Goal: Find specific page/section: Find specific page/section

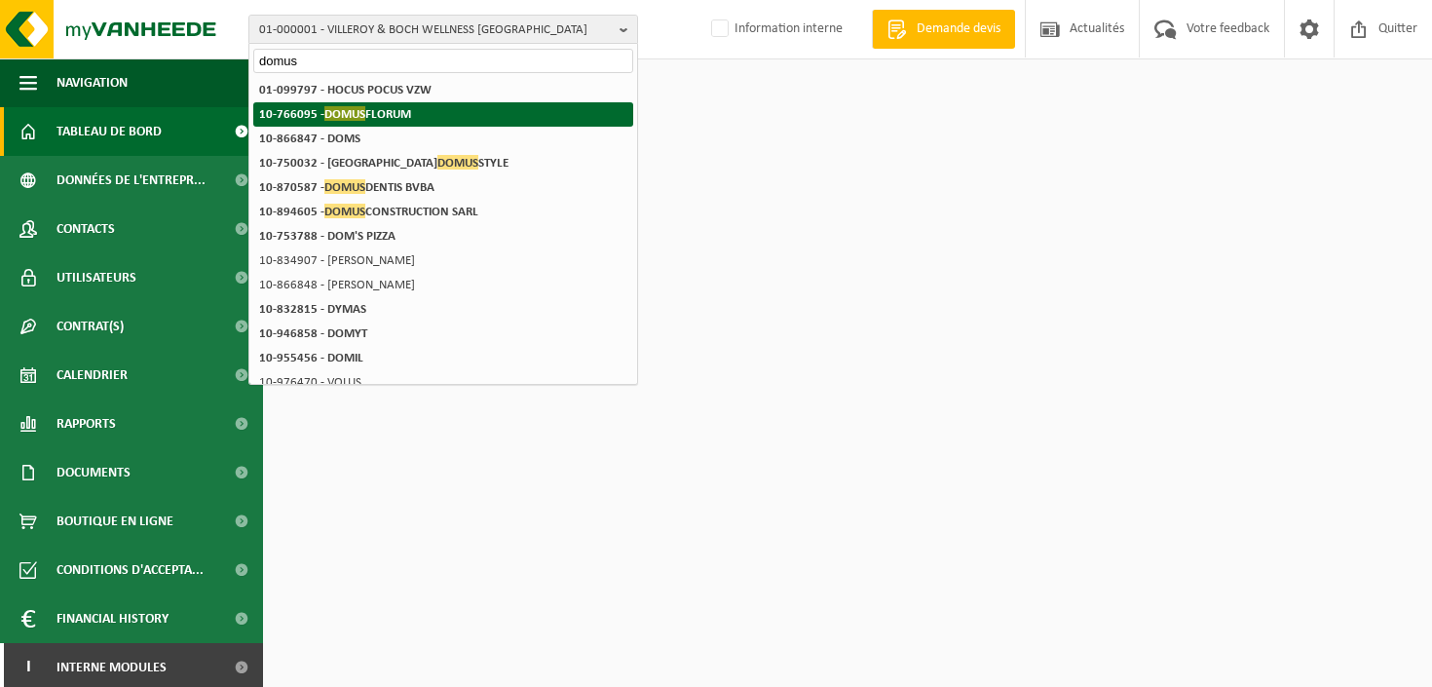
click at [385, 121] on strong "10-766095 - [GEOGRAPHIC_DATA]" at bounding box center [335, 113] width 152 height 15
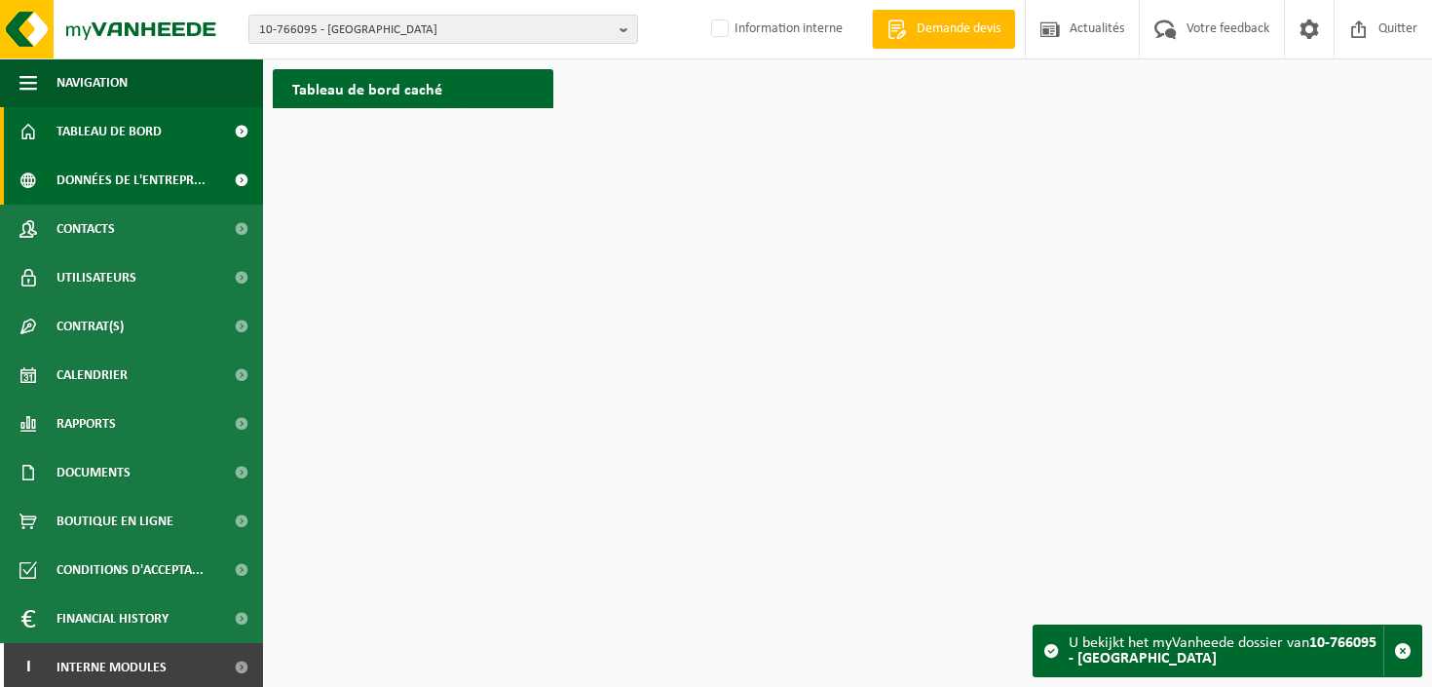
click at [122, 180] on span "Données de l'entrepr..." at bounding box center [131, 180] width 149 height 49
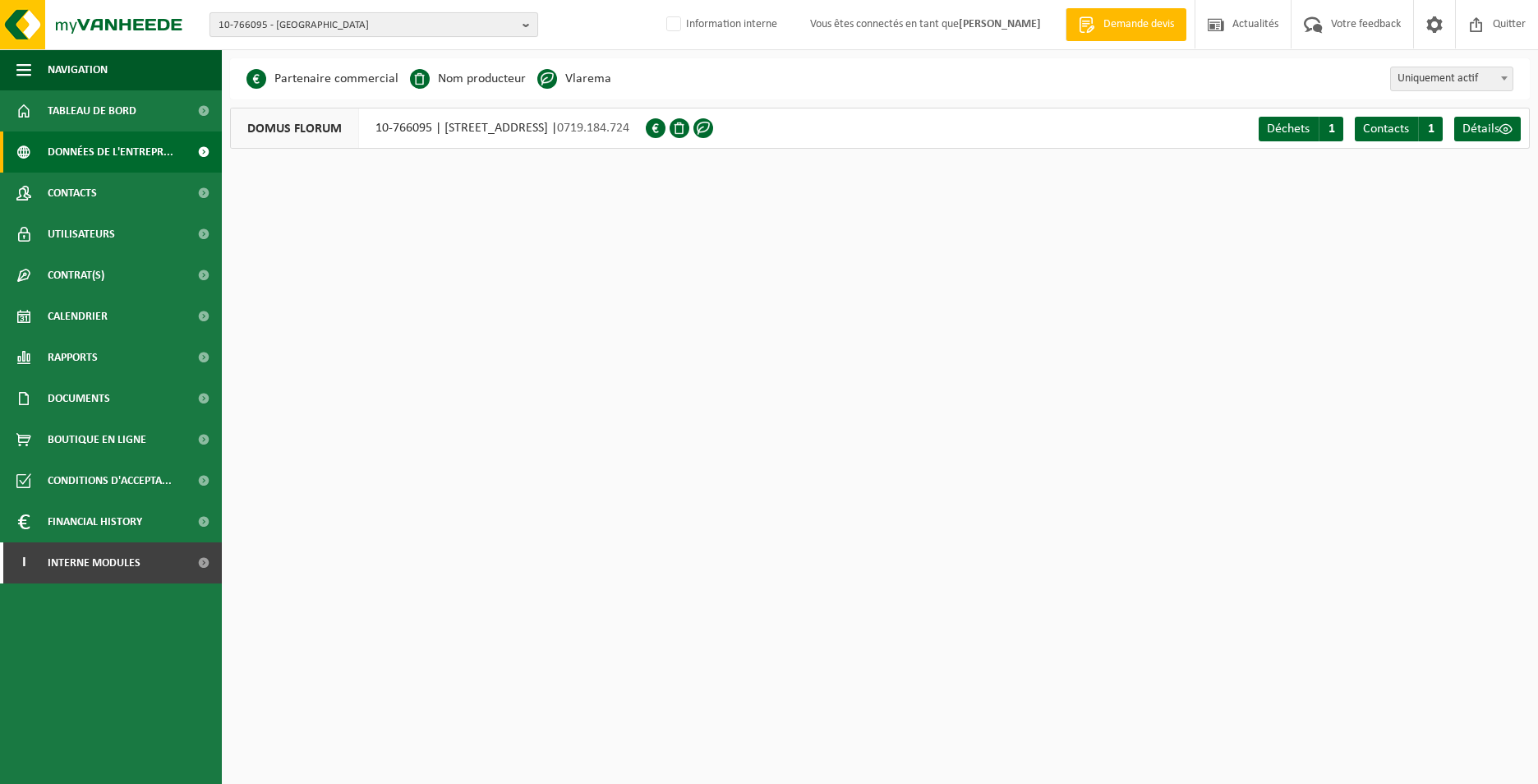
drag, startPoint x: 528, startPoint y: 24, endPoint x: 521, endPoint y: 31, distance: 9.9
click at [527, 24] on b "button" at bounding box center [530, 24] width 15 height 23
click at [439, 51] on input "text" at bounding box center [374, 51] width 320 height 20
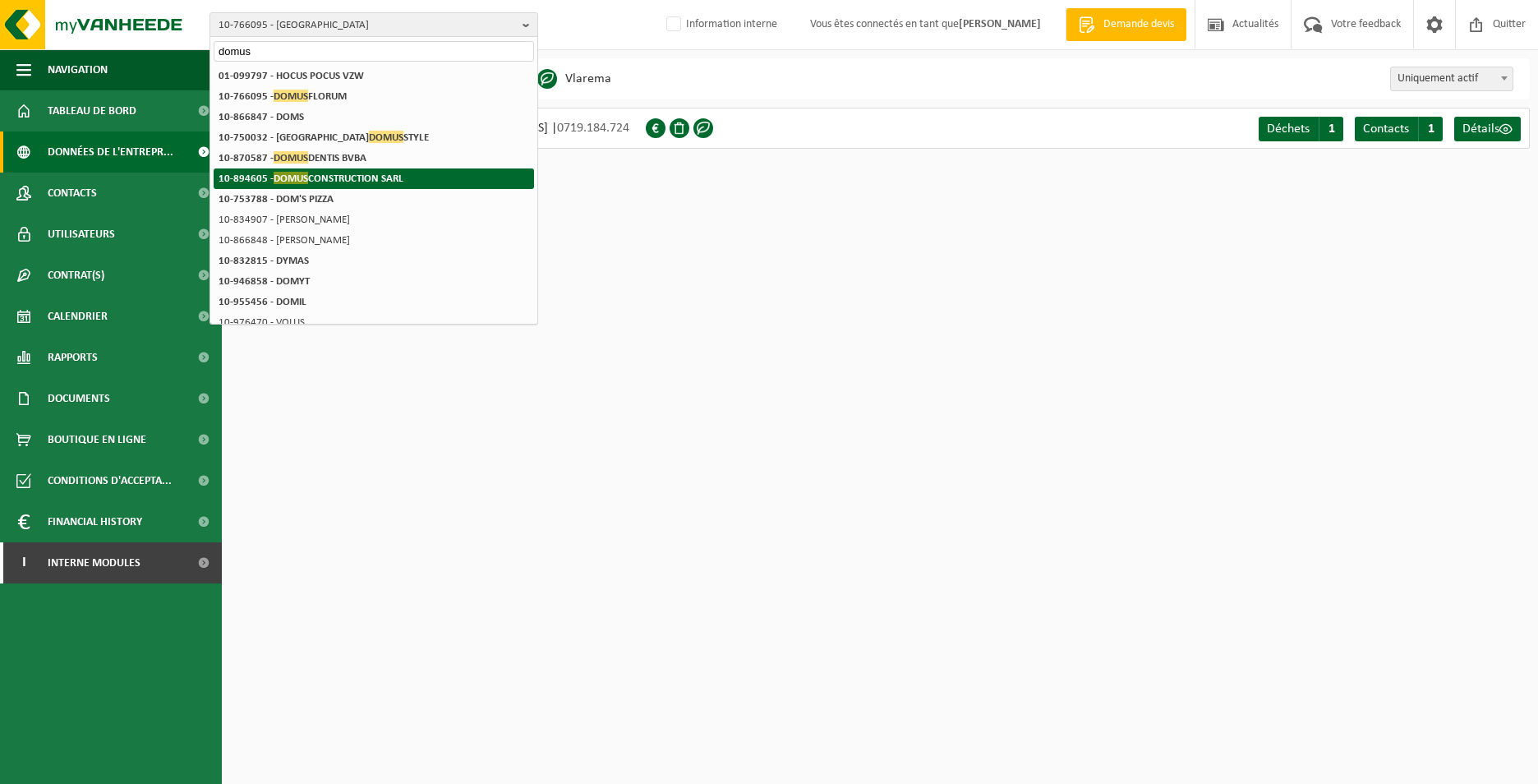
type input "domus"
click at [352, 173] on strong "10-894605 - DOMUS CONSTRUCTION SARL" at bounding box center [310, 178] width 185 height 13
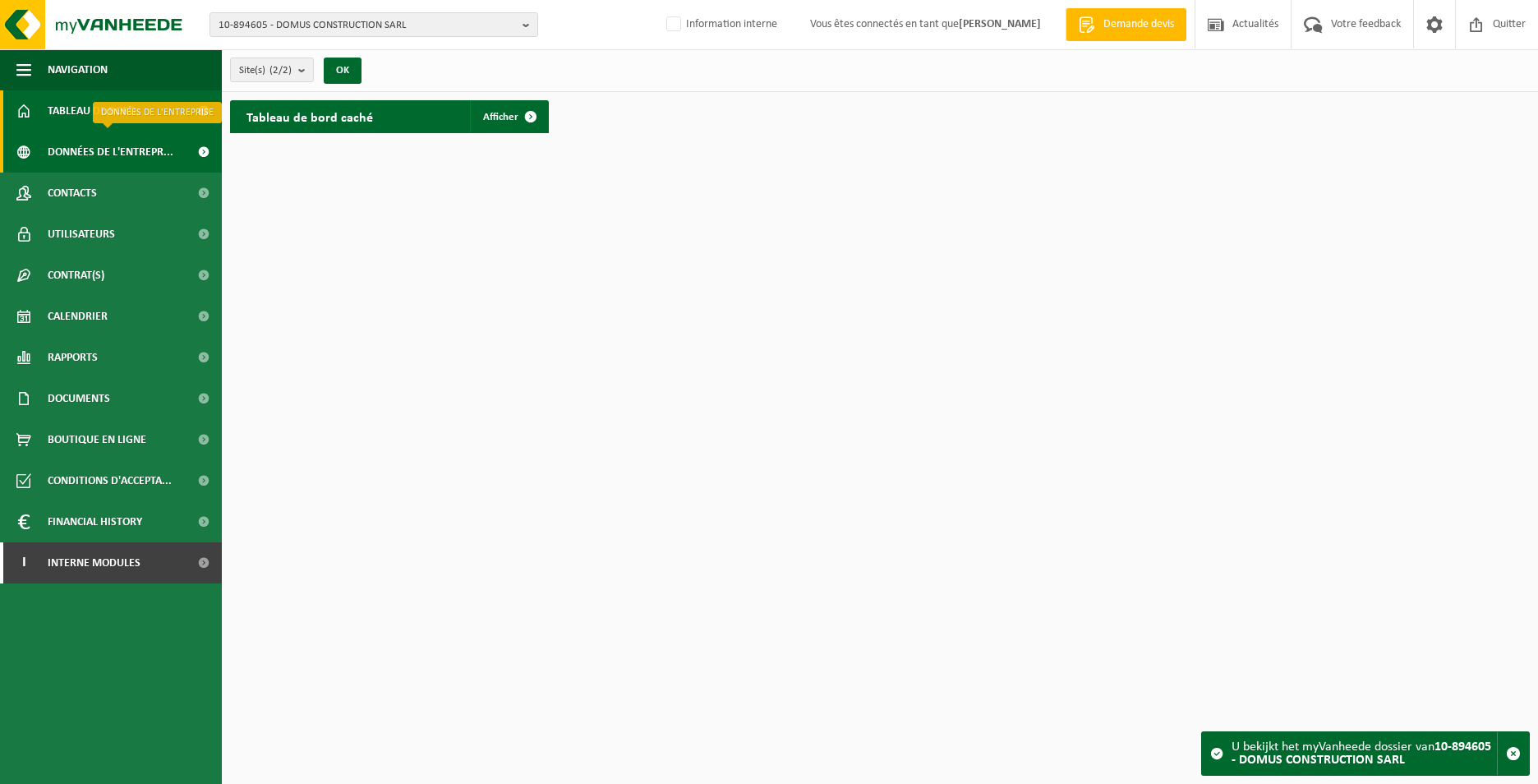
click at [127, 148] on span "Données de l'entrepr..." at bounding box center [110, 152] width 126 height 41
